Goal: Task Accomplishment & Management: Manage account settings

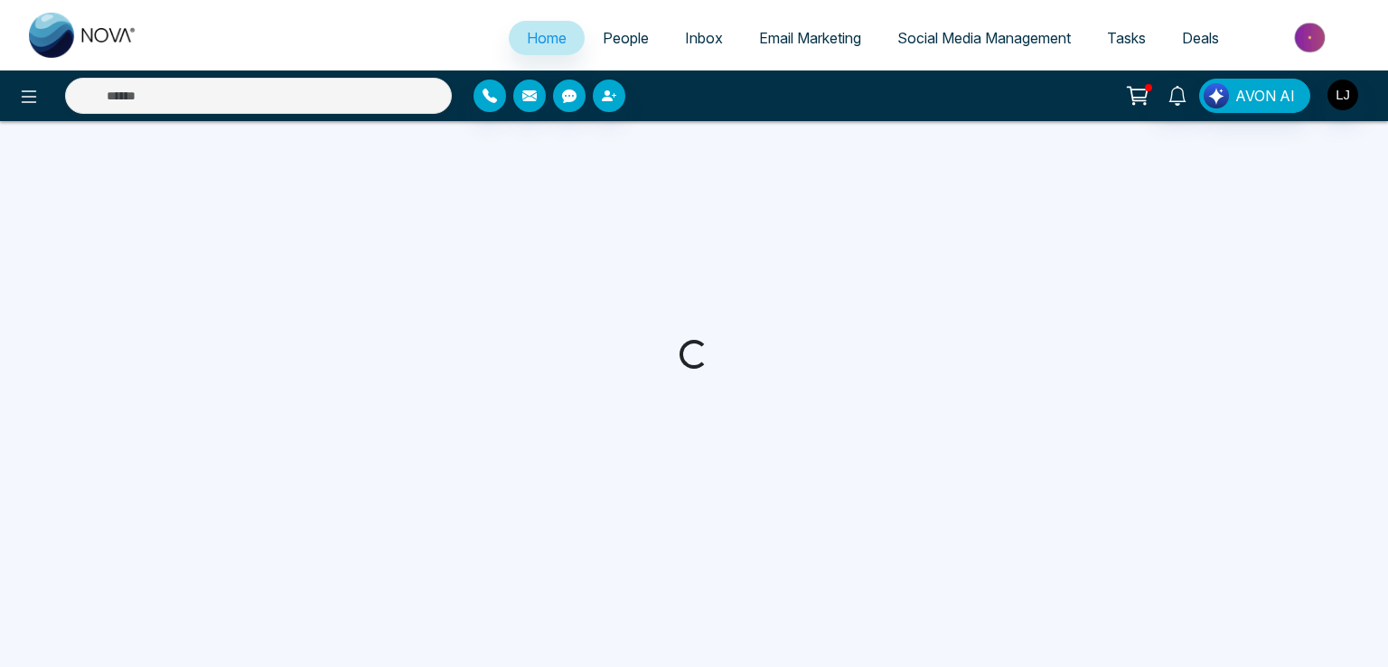
select select "*"
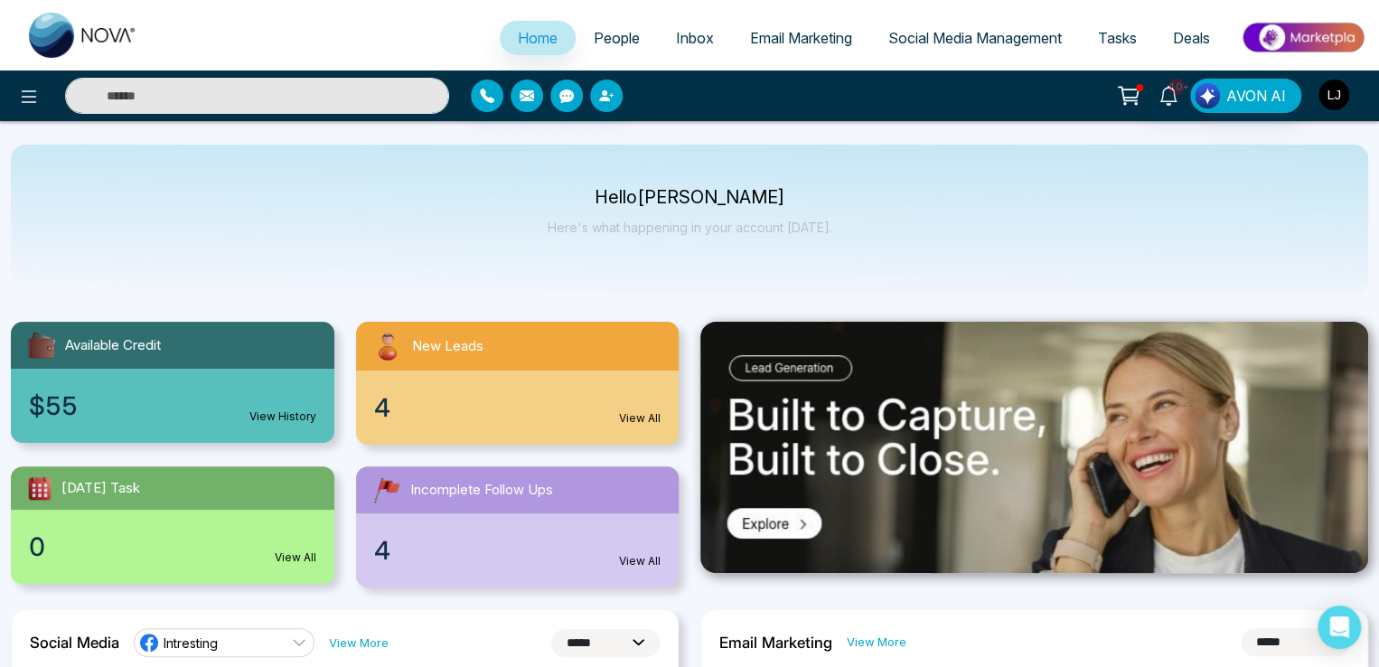
click at [1335, 89] on img "button" at bounding box center [1333, 94] width 31 height 31
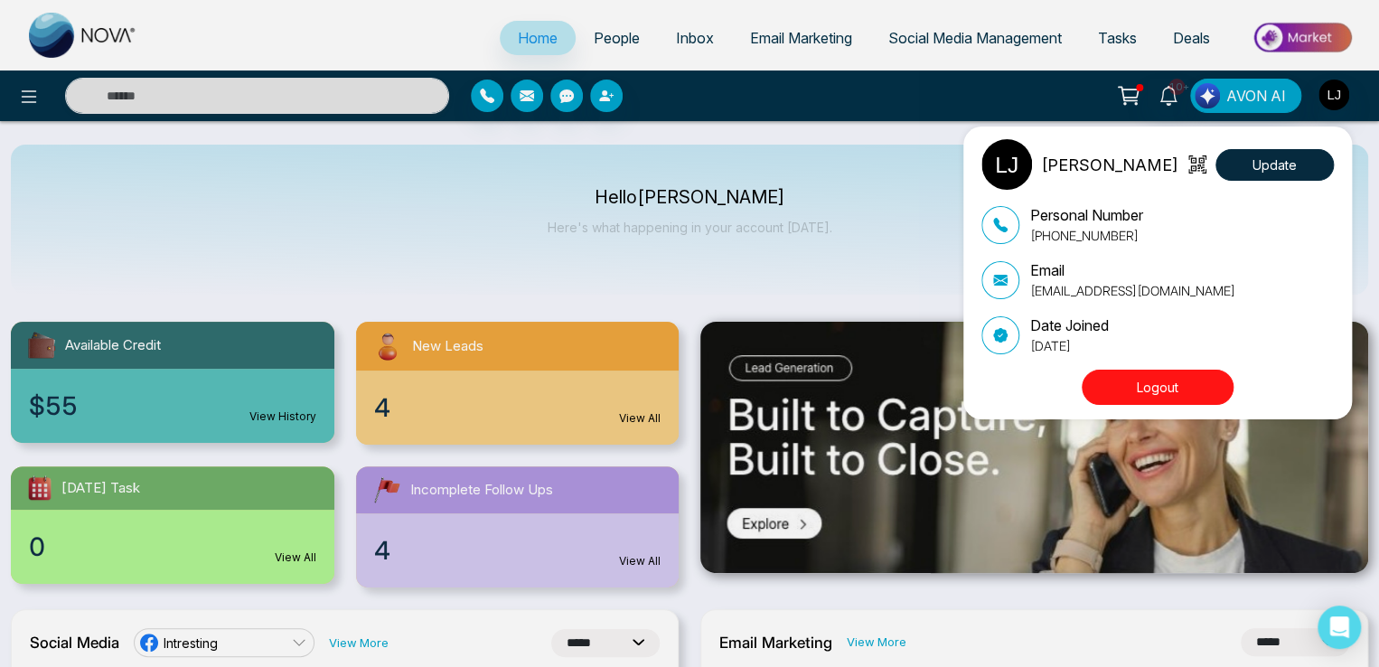
click at [1160, 388] on button "Logout" at bounding box center [1157, 386] width 152 height 35
click at [1131, 379] on button "Logout" at bounding box center [1157, 386] width 152 height 35
click at [1154, 390] on button "Logout" at bounding box center [1157, 386] width 152 height 35
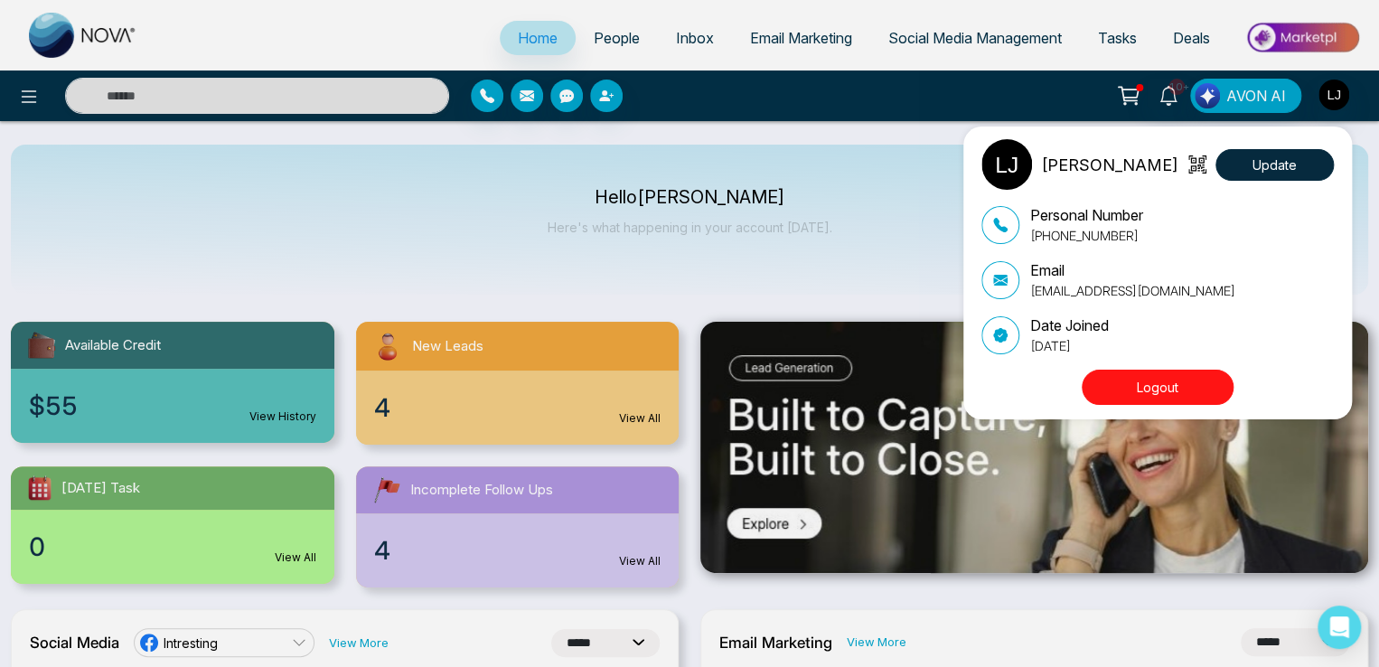
click at [1154, 390] on button "Logout" at bounding box center [1157, 386] width 152 height 35
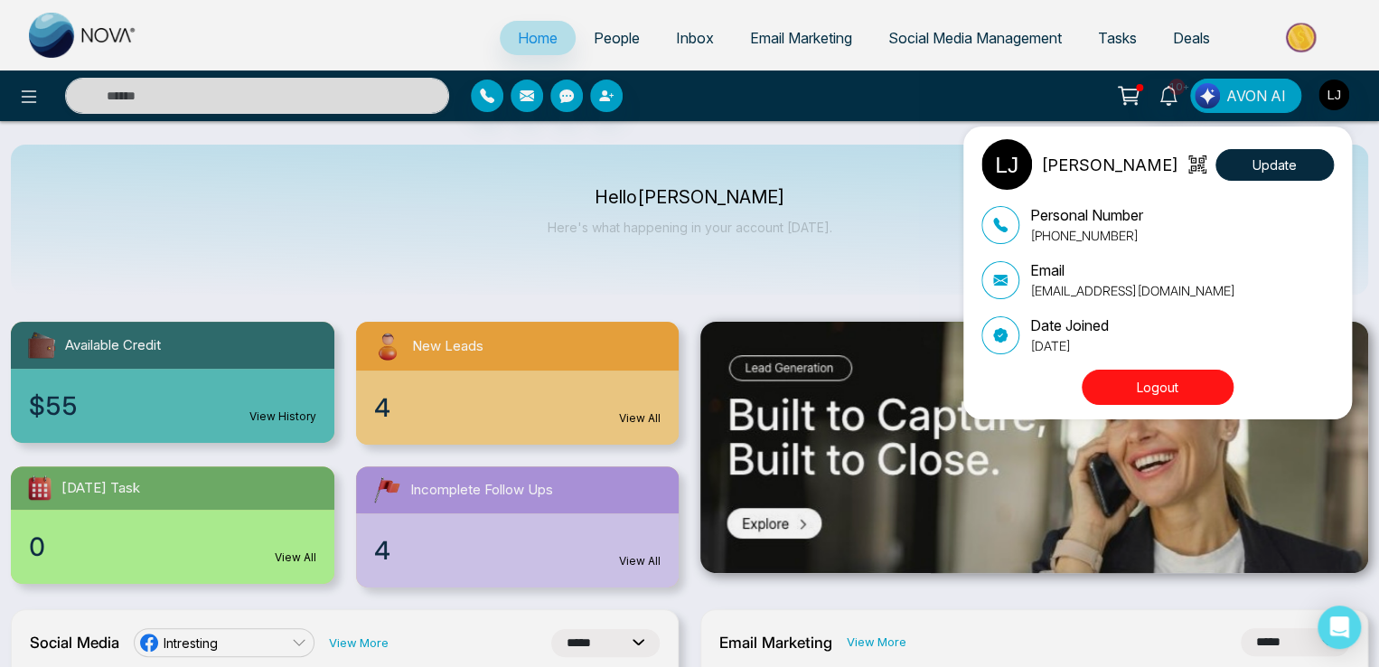
click at [1154, 390] on button "Logout" at bounding box center [1157, 386] width 152 height 35
click at [1190, 377] on button "Logout" at bounding box center [1157, 386] width 152 height 35
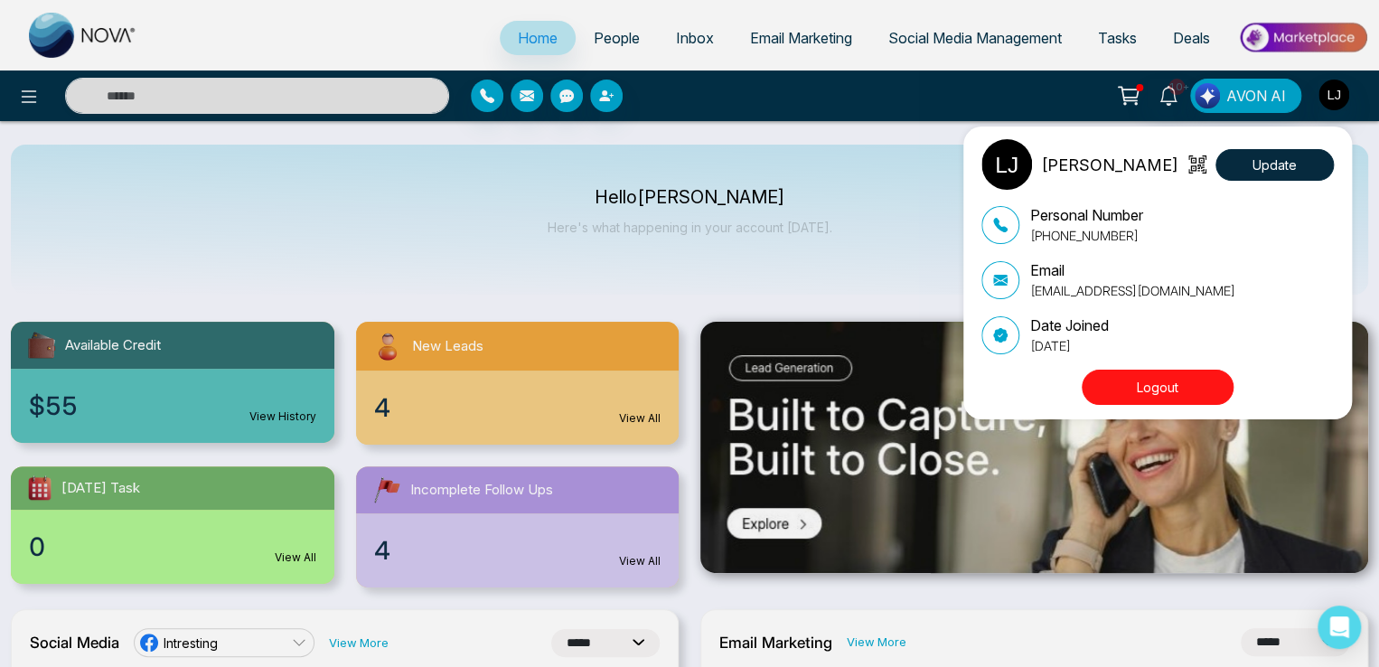
click at [1190, 377] on button "Logout" at bounding box center [1157, 386] width 152 height 35
